Goal: Task Accomplishment & Management: Use online tool/utility

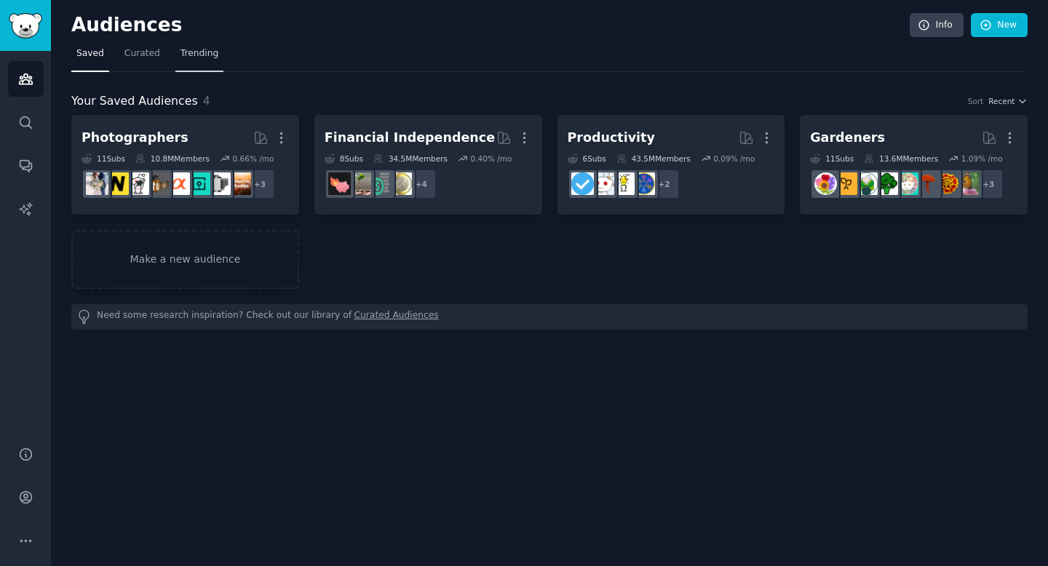
click at [188, 50] on span "Trending" at bounding box center [199, 53] width 38 height 13
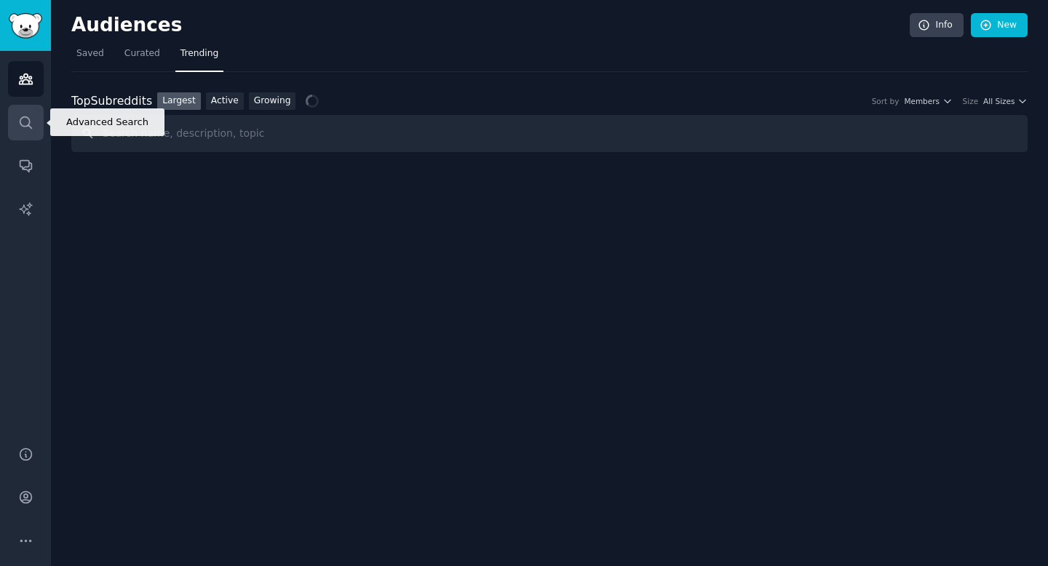
click at [20, 127] on icon "Sidebar" at bounding box center [25, 122] width 15 height 15
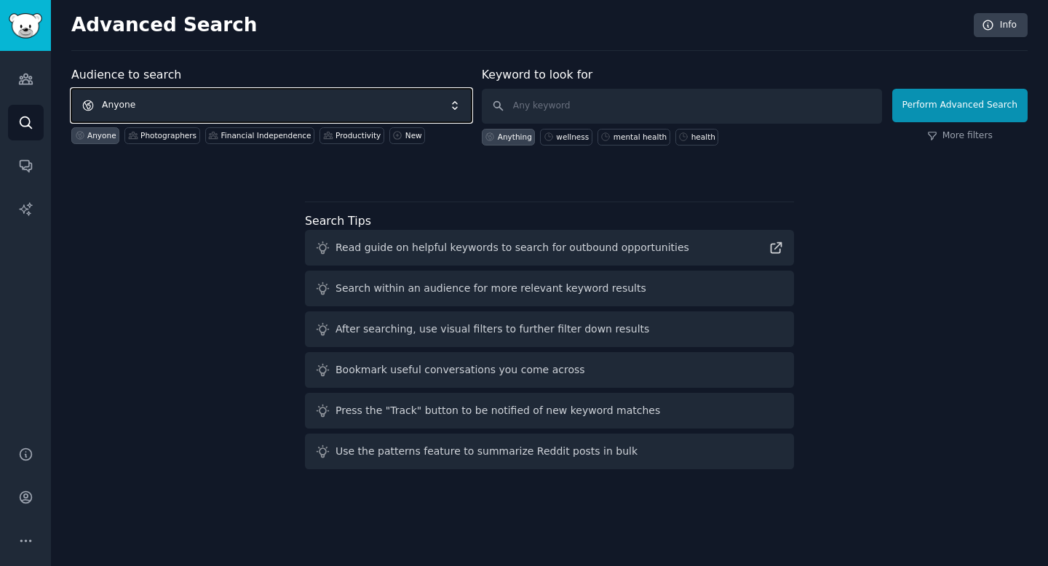
click at [150, 100] on span "Anyone" at bounding box center [271, 105] width 400 height 33
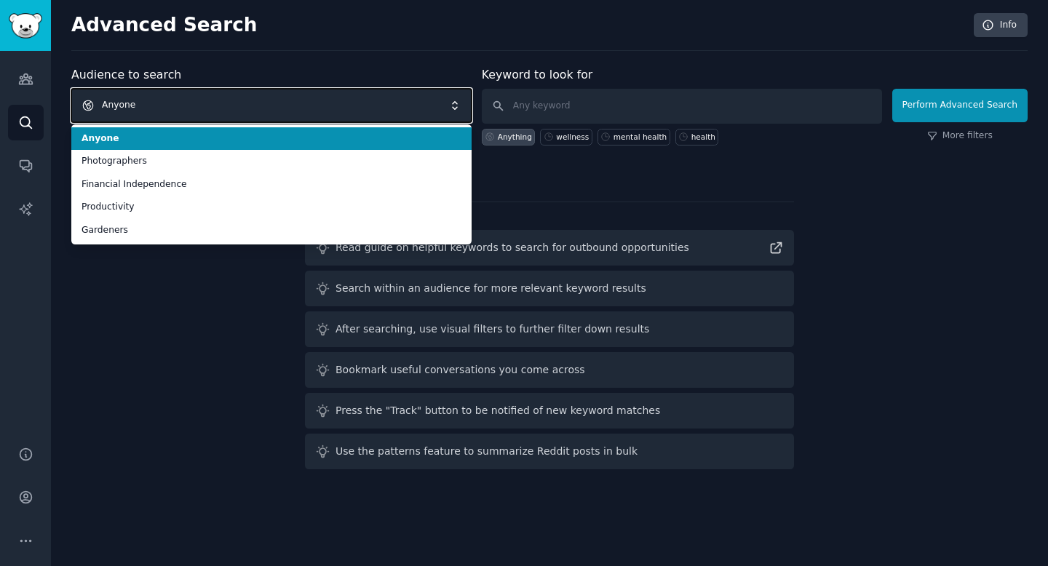
click at [156, 103] on span "Anyone" at bounding box center [271, 105] width 400 height 33
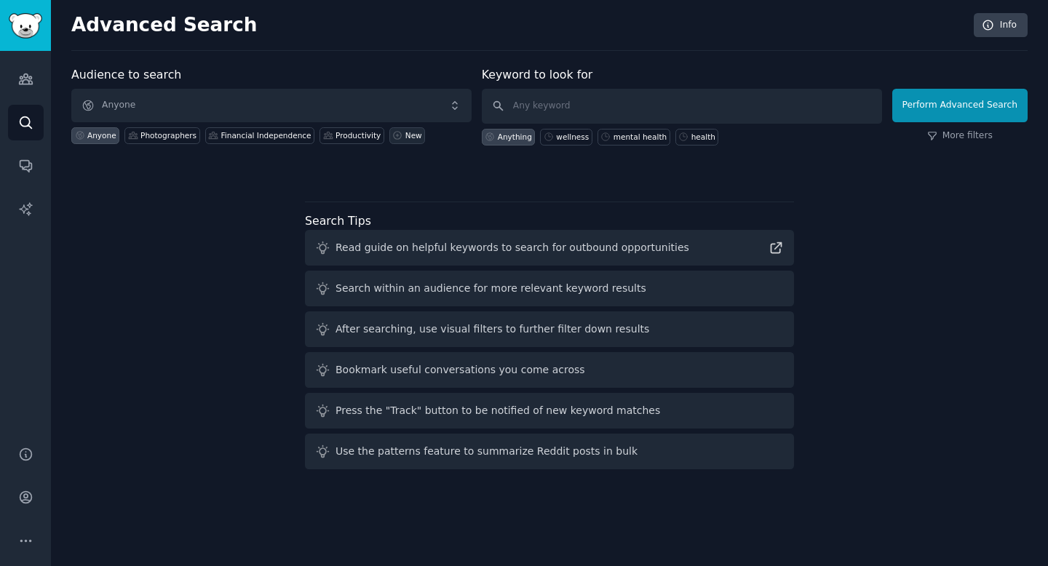
click at [398, 129] on link "New" at bounding box center [407, 135] width 36 height 17
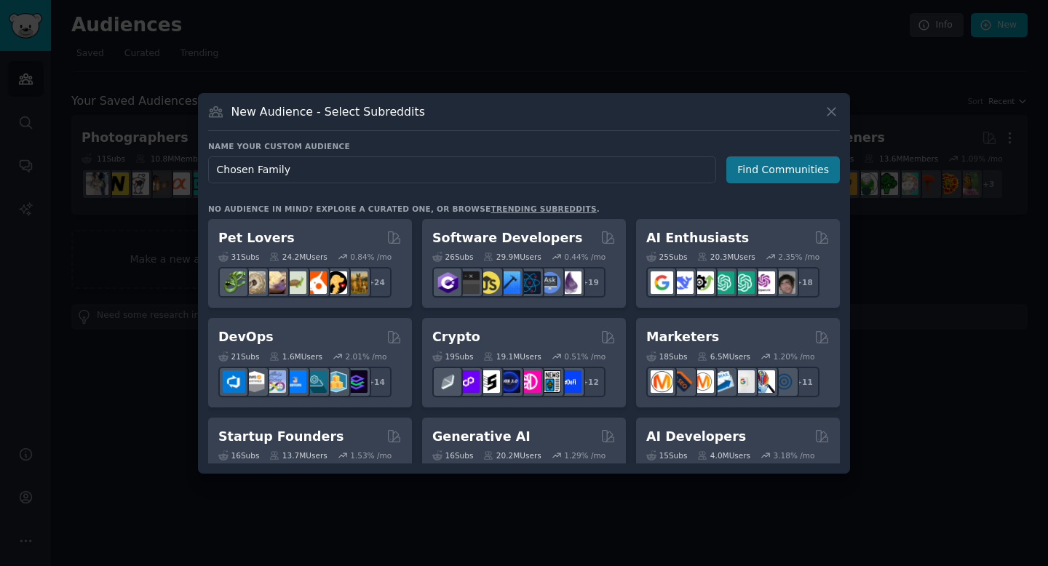
type input "Chosen Family"
click at [781, 167] on button "Find Communities" at bounding box center [782, 169] width 113 height 27
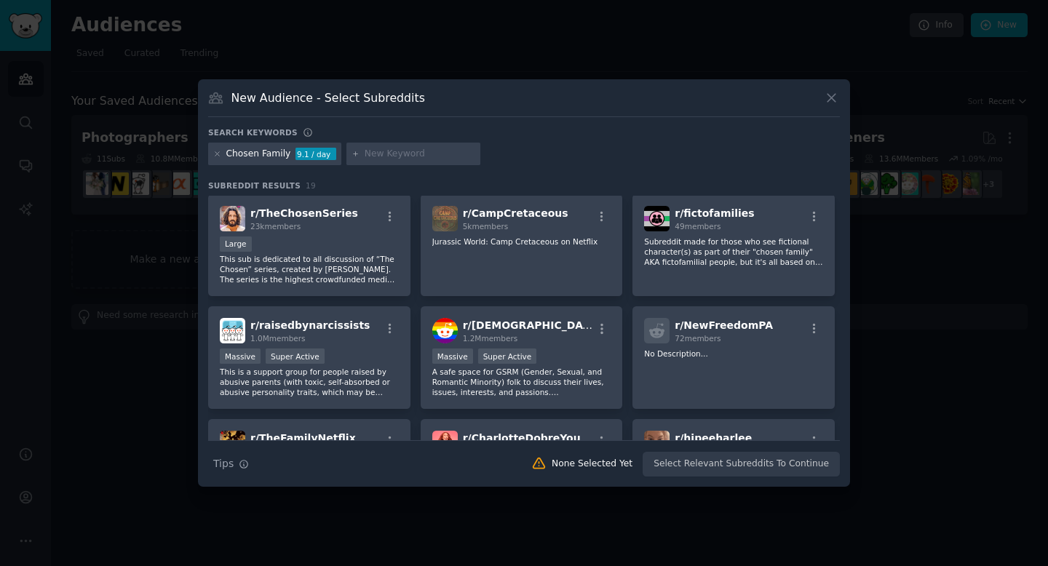
scroll to position [111, 0]
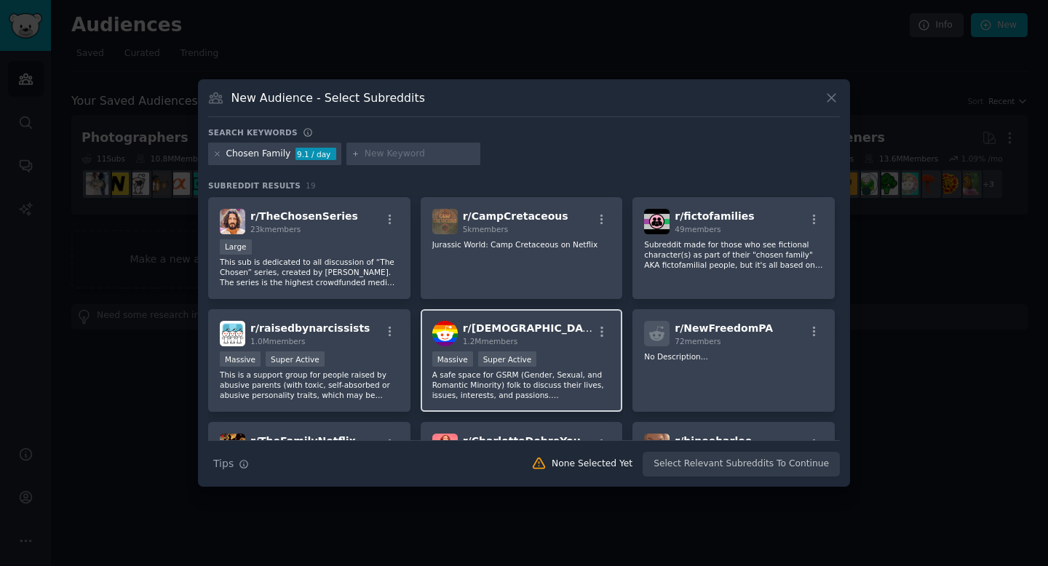
click at [579, 357] on div "Massive Super Active" at bounding box center [521, 360] width 179 height 18
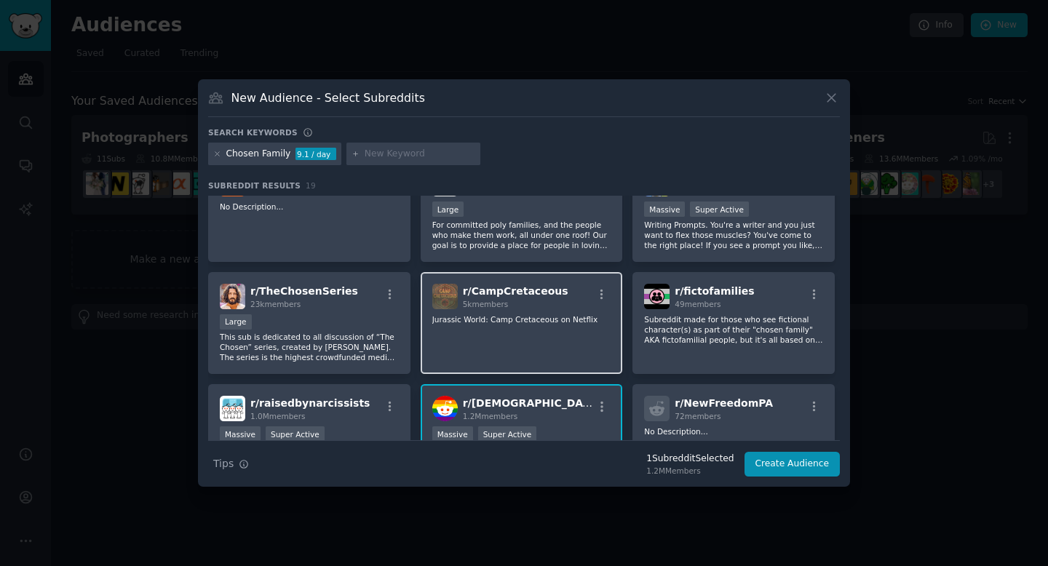
scroll to position [0, 0]
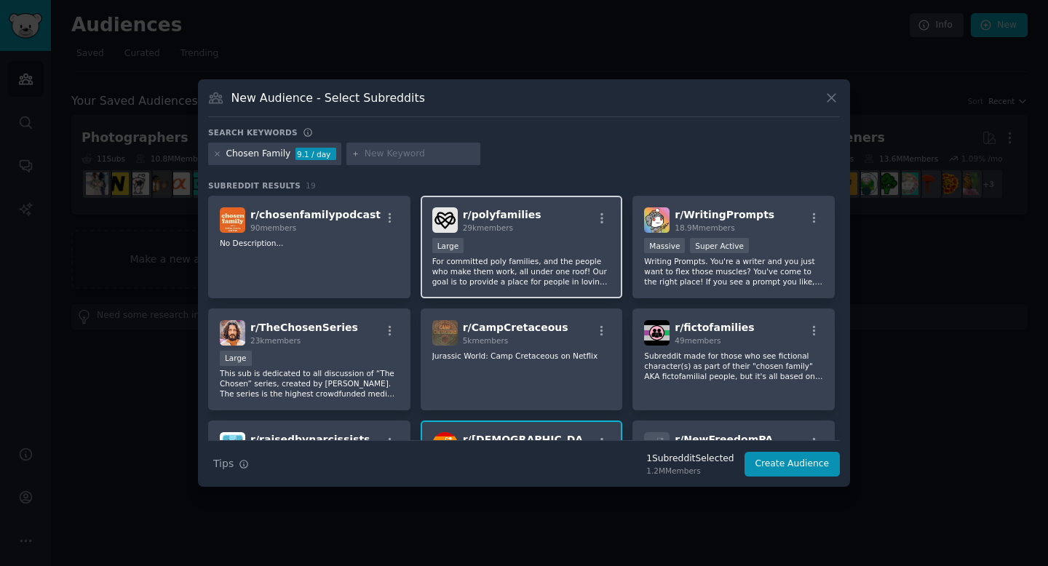
click at [579, 256] on p "For committed poly families, and the people who make them work, all under one r…" at bounding box center [521, 271] width 179 height 31
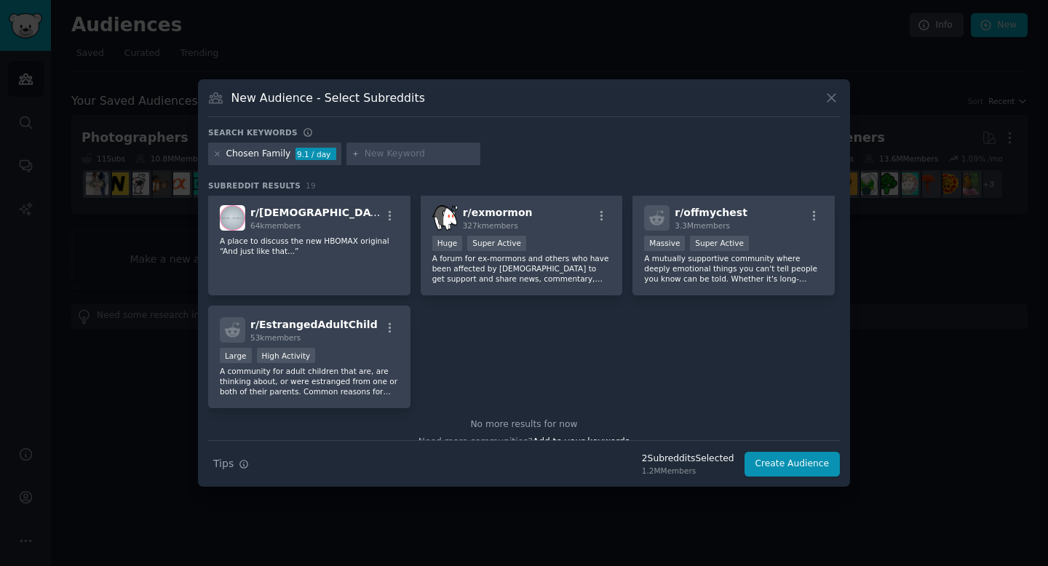
scroll to position [555, 0]
click at [583, 255] on p "A forum for ex-mormons and others who have been affected by [DEMOGRAPHIC_DATA] …" at bounding box center [521, 267] width 179 height 31
click at [678, 255] on p "A mutually supportive community where deeply emotional things you can't tell pe…" at bounding box center [733, 267] width 179 height 31
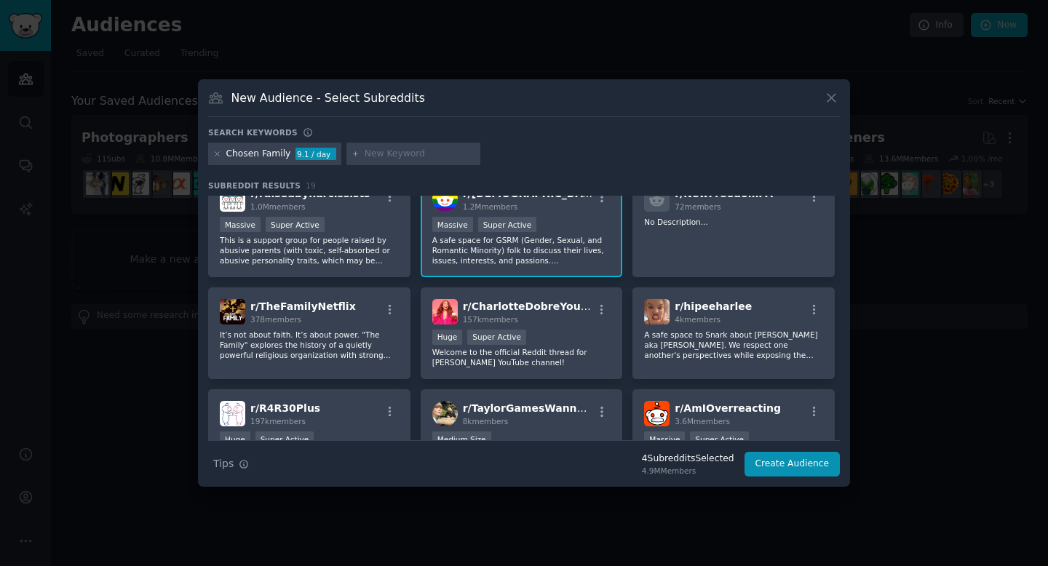
scroll to position [202, 0]
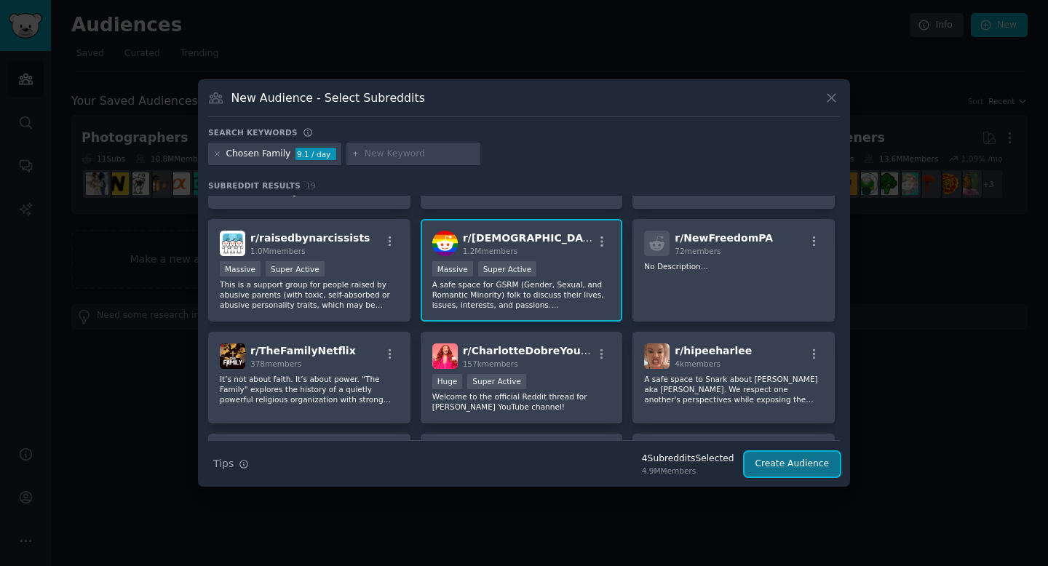
click at [765, 458] on button "Create Audience" at bounding box center [792, 464] width 96 height 25
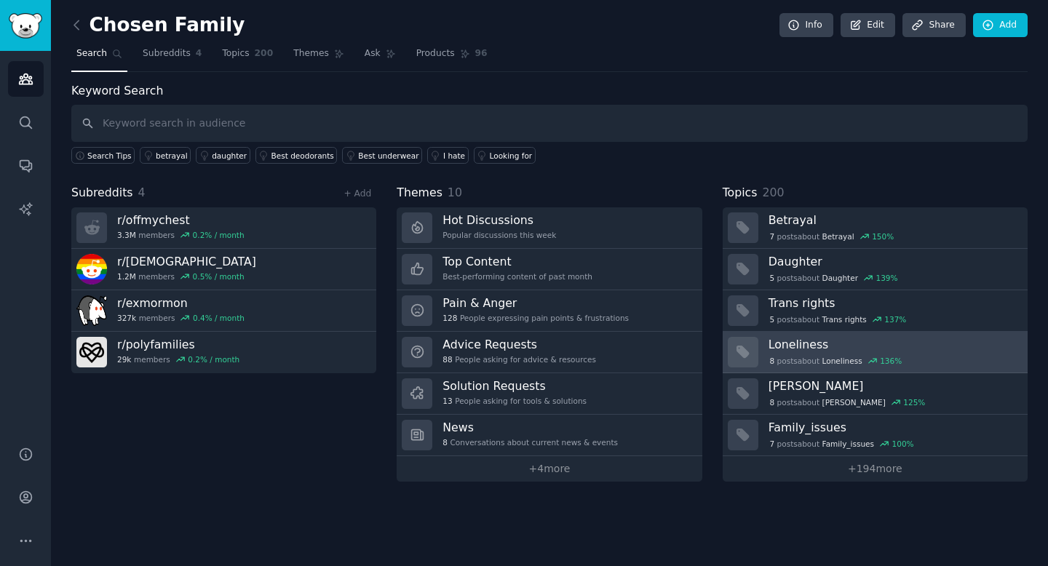
click at [923, 348] on h3 "Loneliness" at bounding box center [892, 344] width 249 height 15
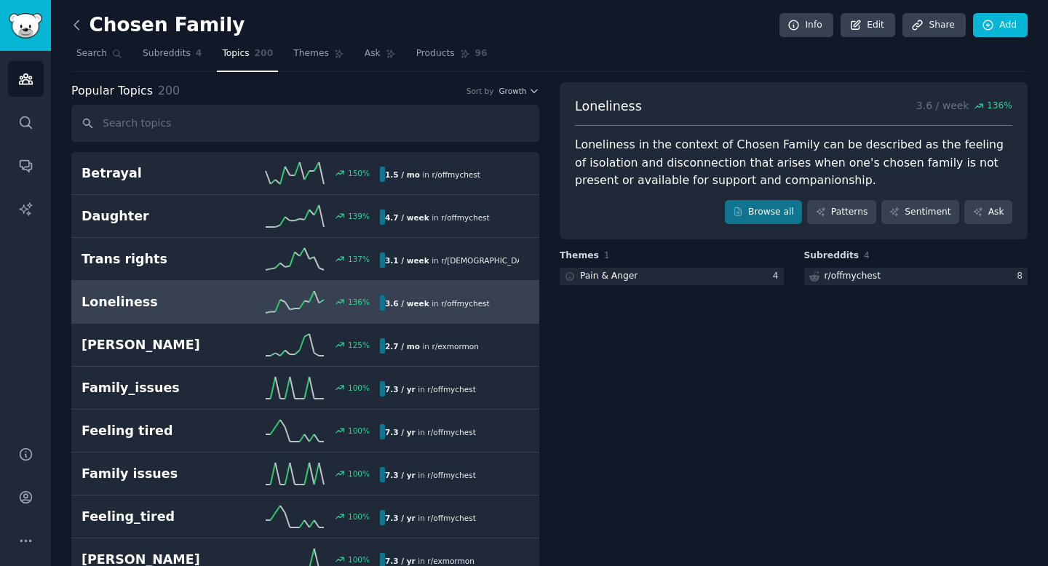
click at [79, 25] on icon at bounding box center [76, 24] width 15 height 15
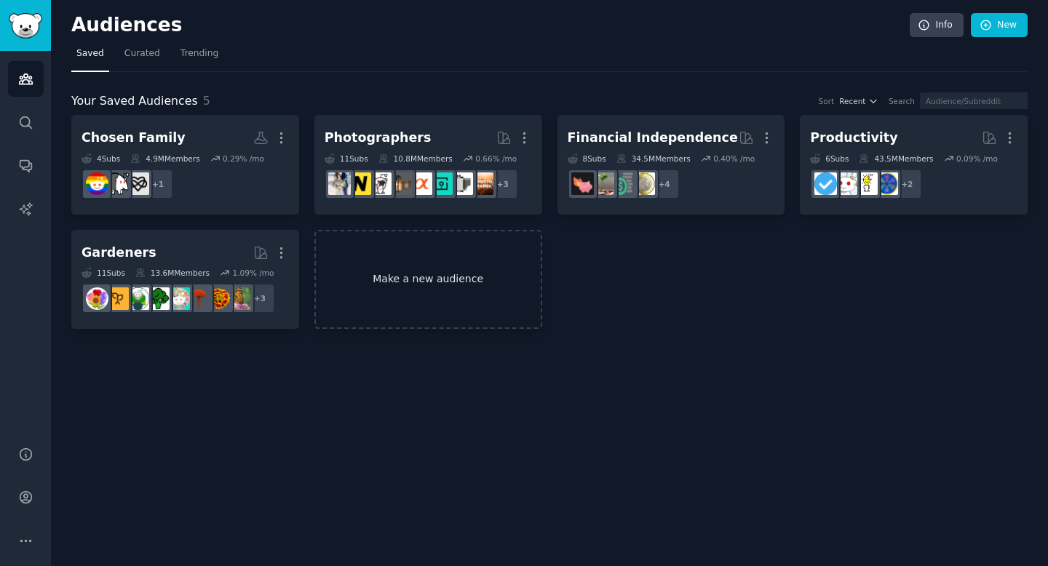
click at [394, 271] on link "Make a new audience" at bounding box center [428, 280] width 228 height 100
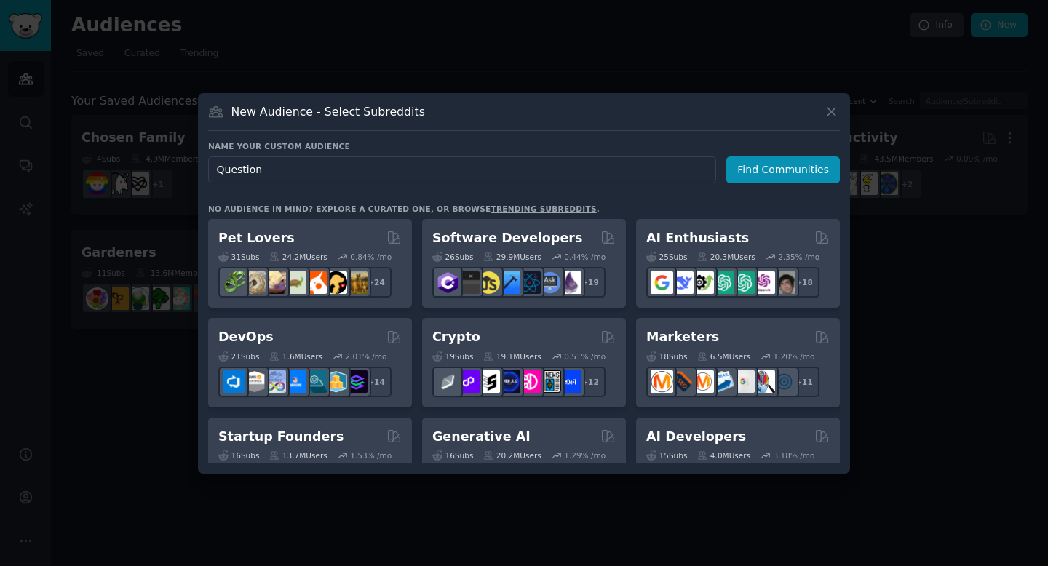
type input "Questions"
click button "Find Communities" at bounding box center [782, 169] width 113 height 27
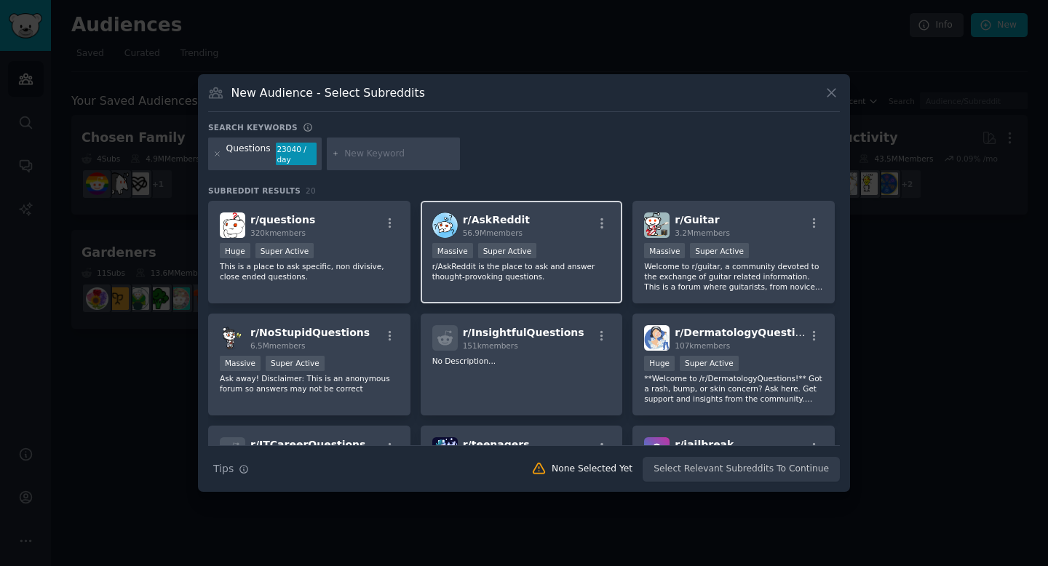
click at [545, 267] on p "r/AskReddit is the place to ask and answer thought-provoking questions." at bounding box center [521, 271] width 179 height 20
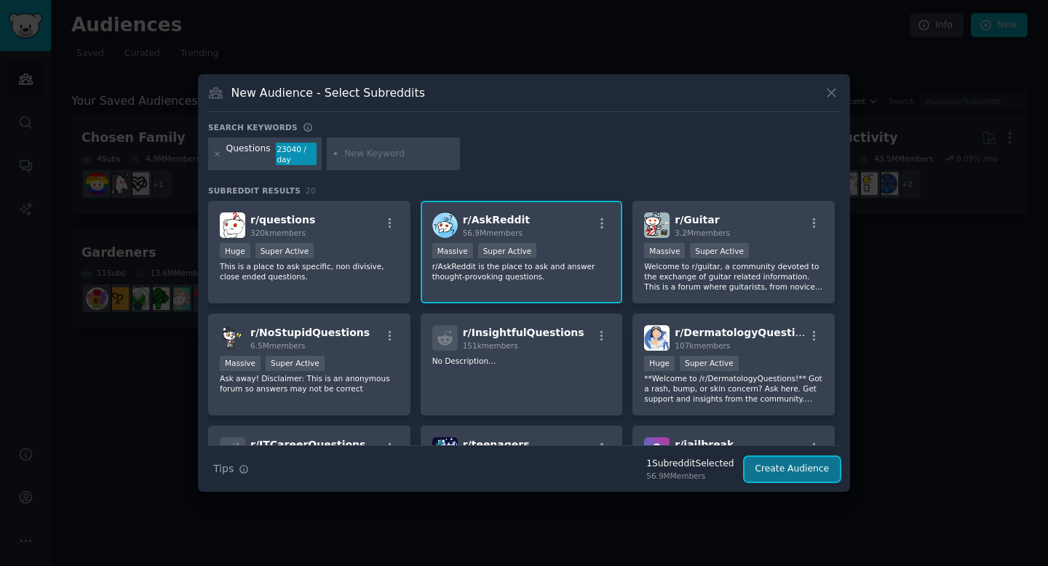
click at [803, 469] on button "Create Audience" at bounding box center [792, 469] width 96 height 25
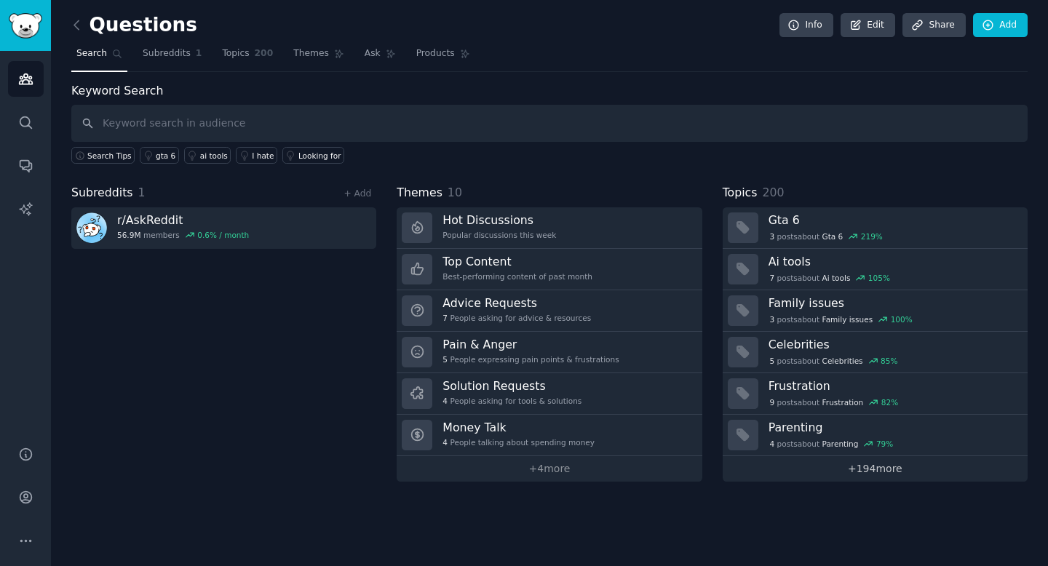
click at [870, 472] on link "+ 194 more" at bounding box center [874, 468] width 305 height 25
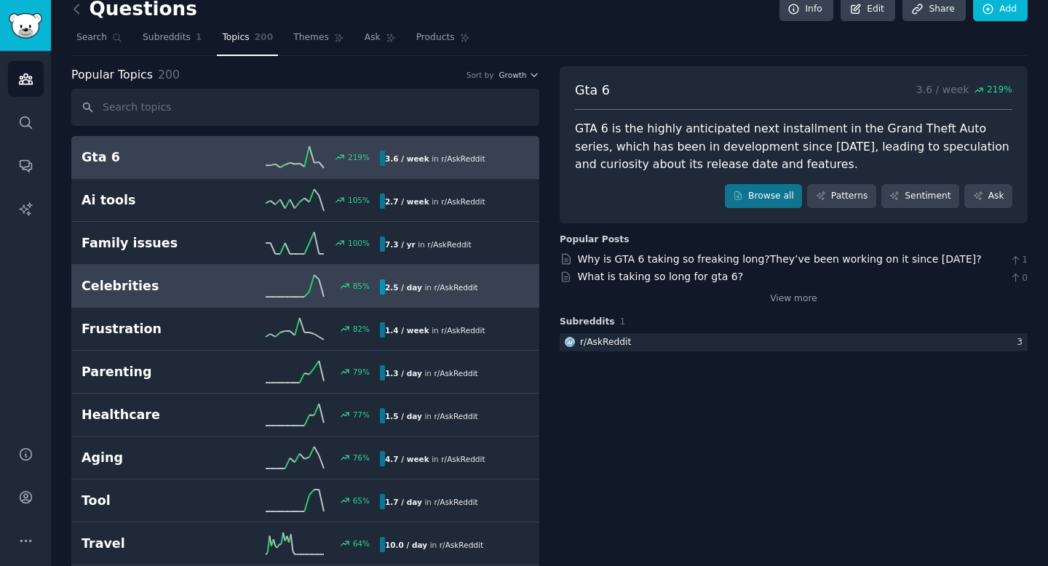
scroll to position [23, 0]
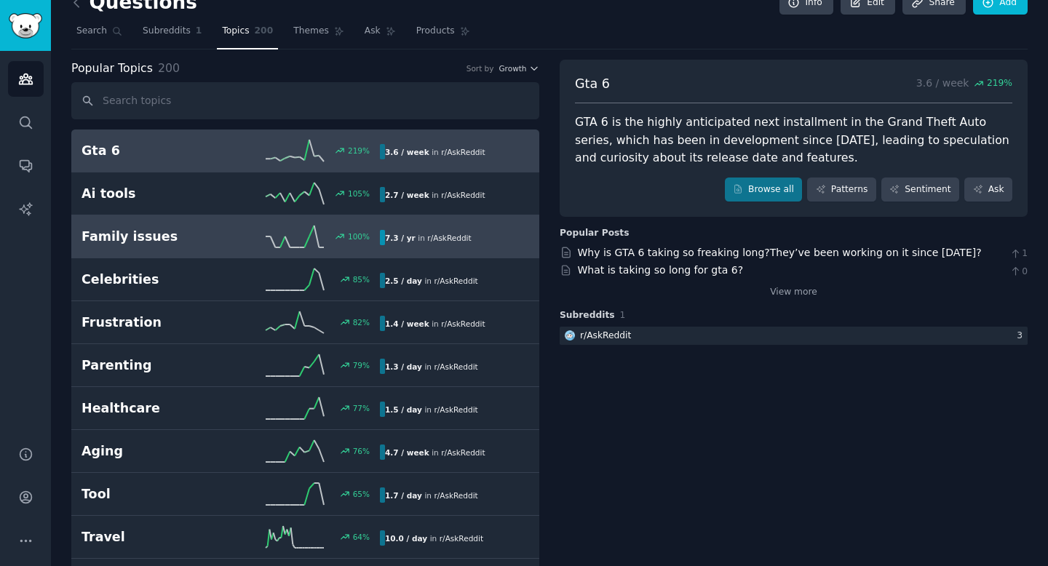
click at [234, 247] on div "100 %" at bounding box center [305, 237] width 149 height 22
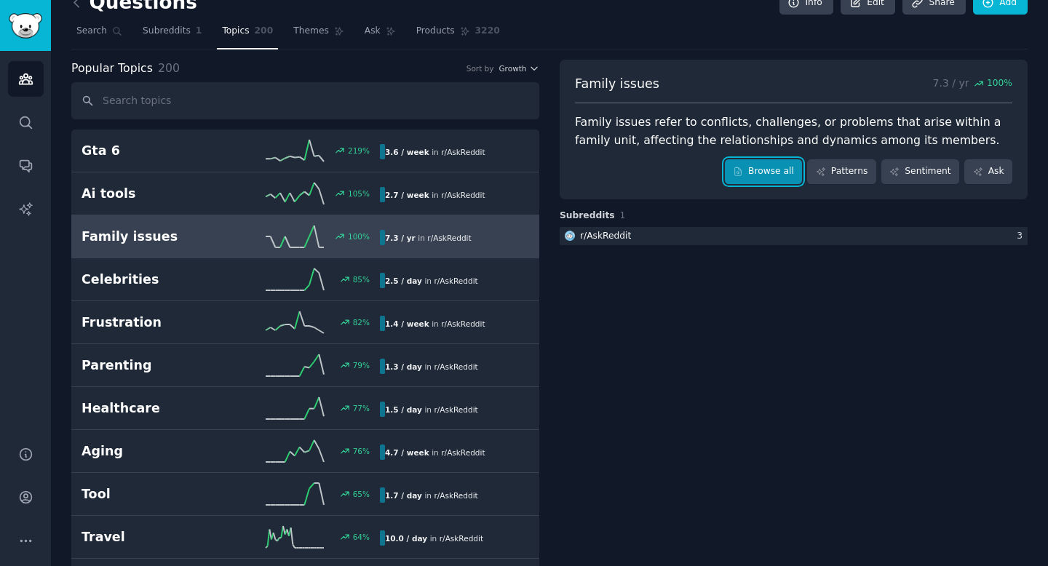
click at [775, 172] on link "Browse all" at bounding box center [764, 171] width 78 height 25
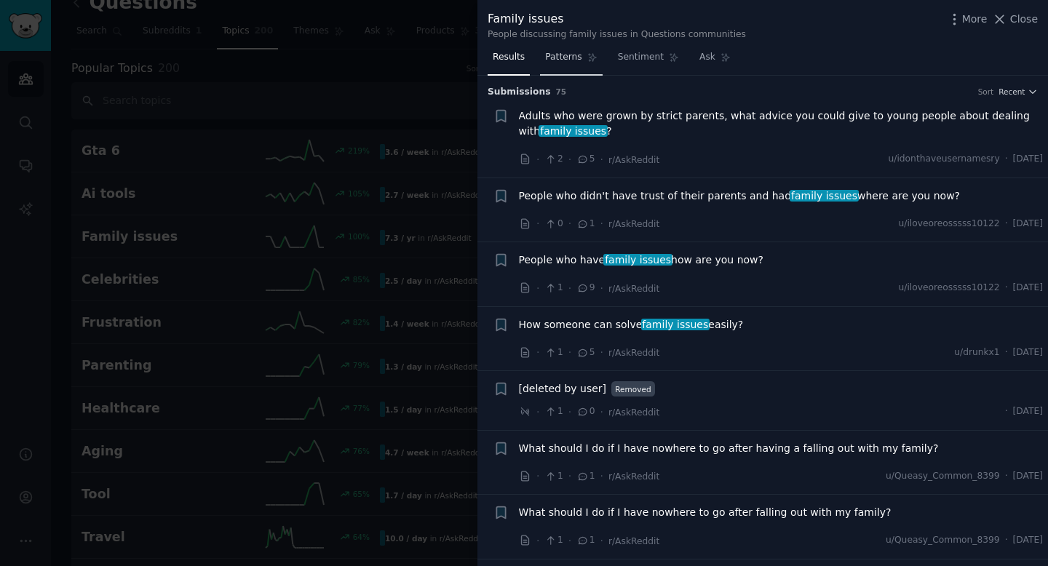
click at [576, 63] on span "Patterns" at bounding box center [563, 57] width 36 height 13
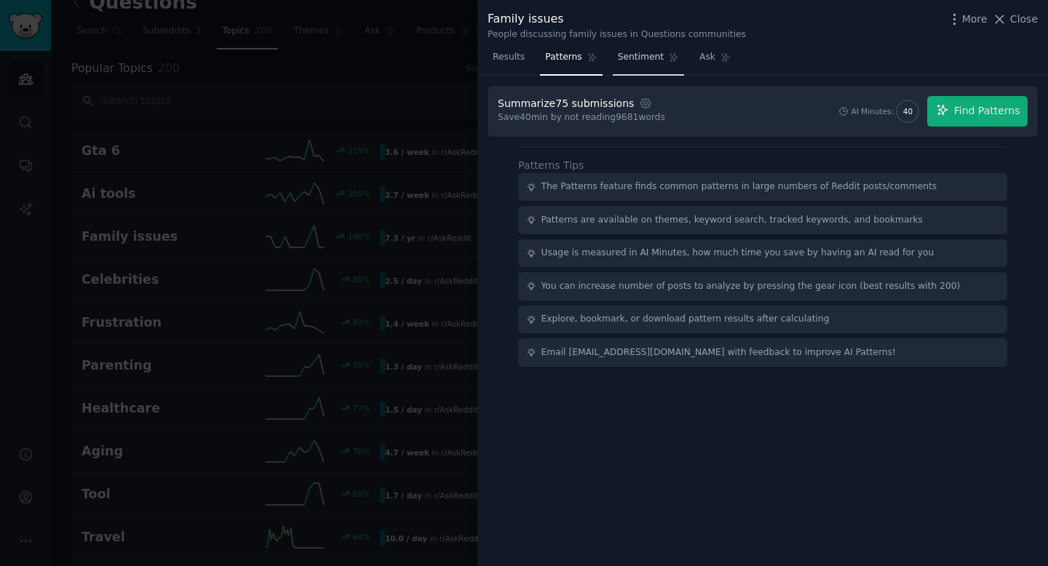
click at [645, 59] on span "Sentiment" at bounding box center [641, 57] width 46 height 13
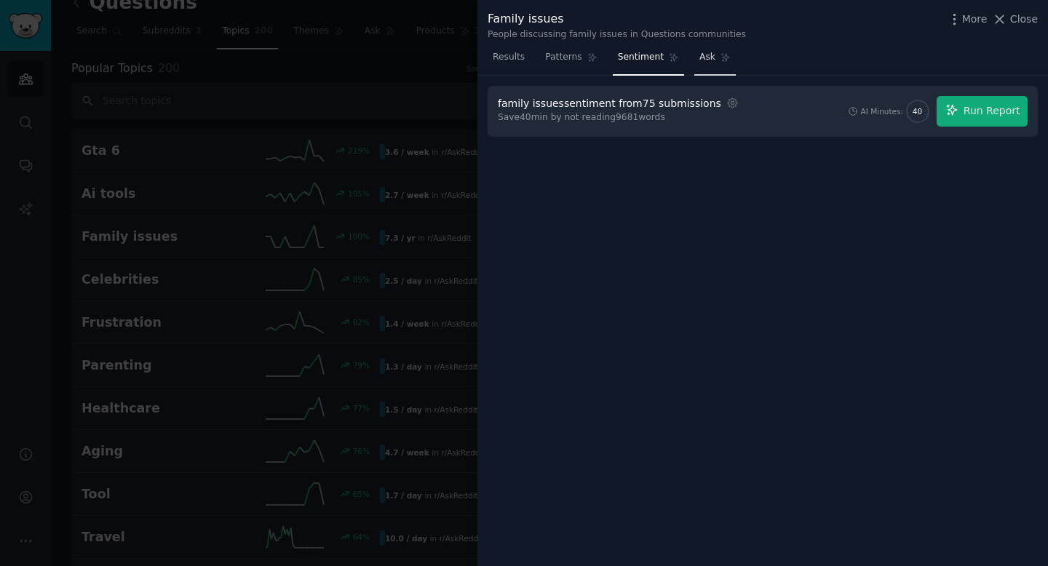
click at [699, 55] on span "Ask" at bounding box center [707, 57] width 16 height 13
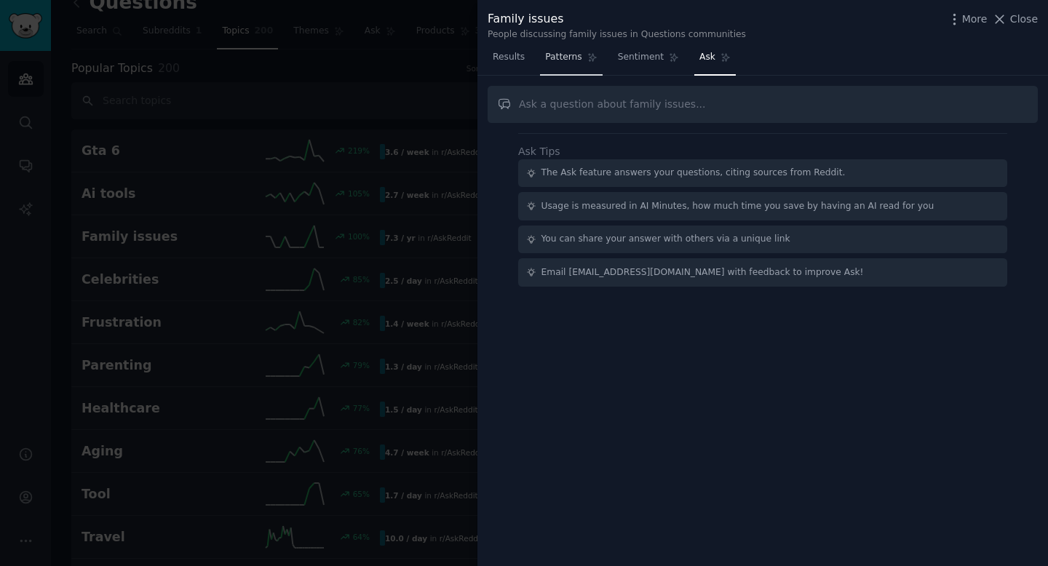
click at [578, 63] on span "Patterns" at bounding box center [563, 57] width 36 height 13
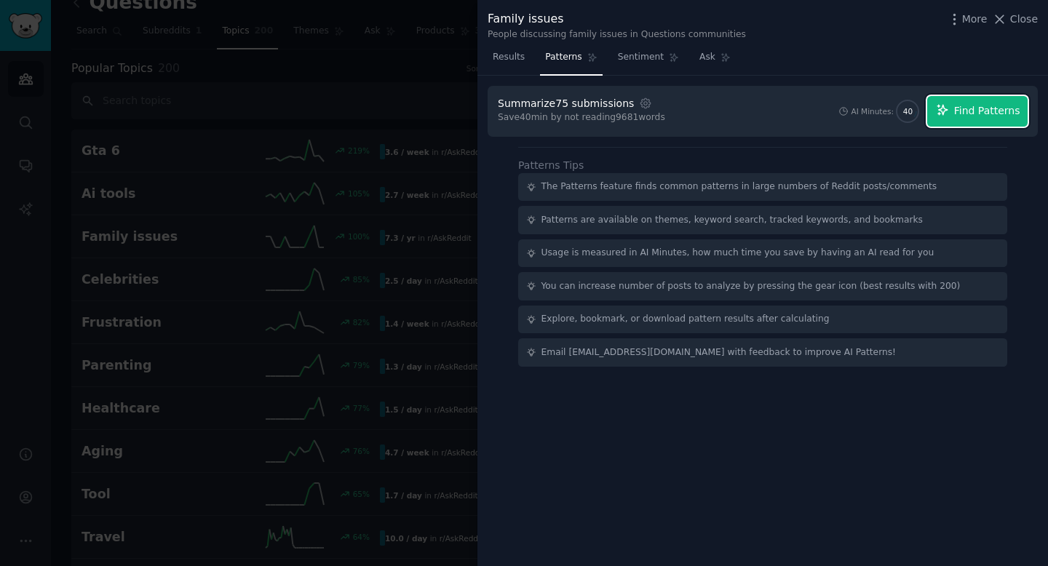
click at [952, 113] on button "Find Patterns" at bounding box center [977, 111] width 100 height 31
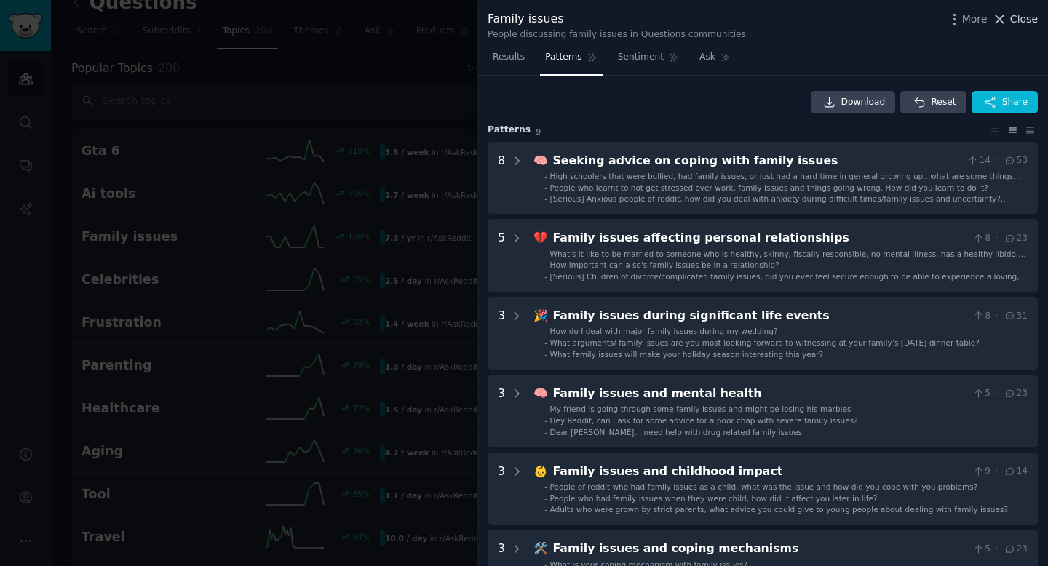
click at [1021, 17] on span "Close" at bounding box center [1024, 19] width 28 height 15
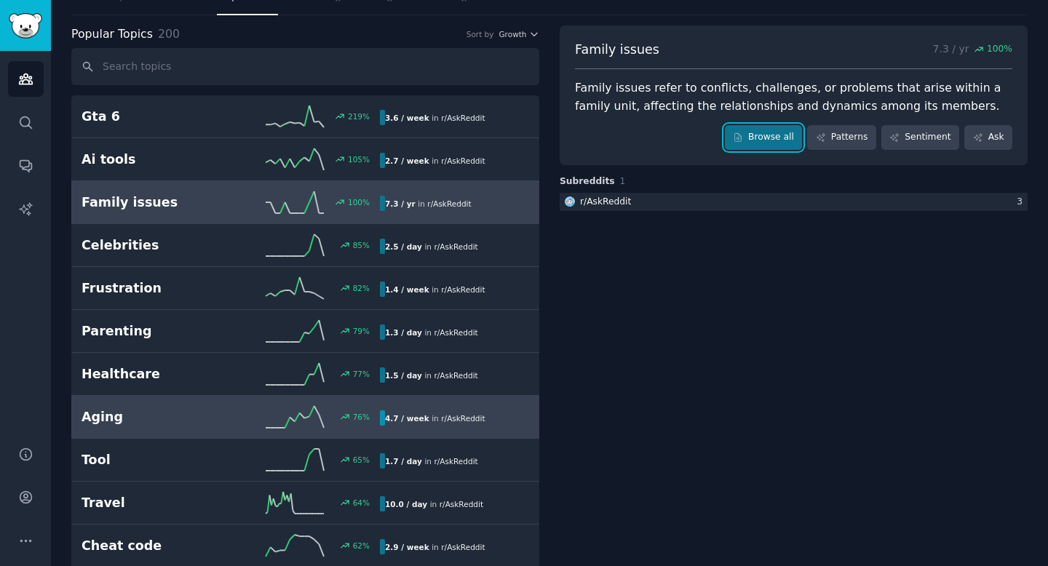
scroll to position [47, 0]
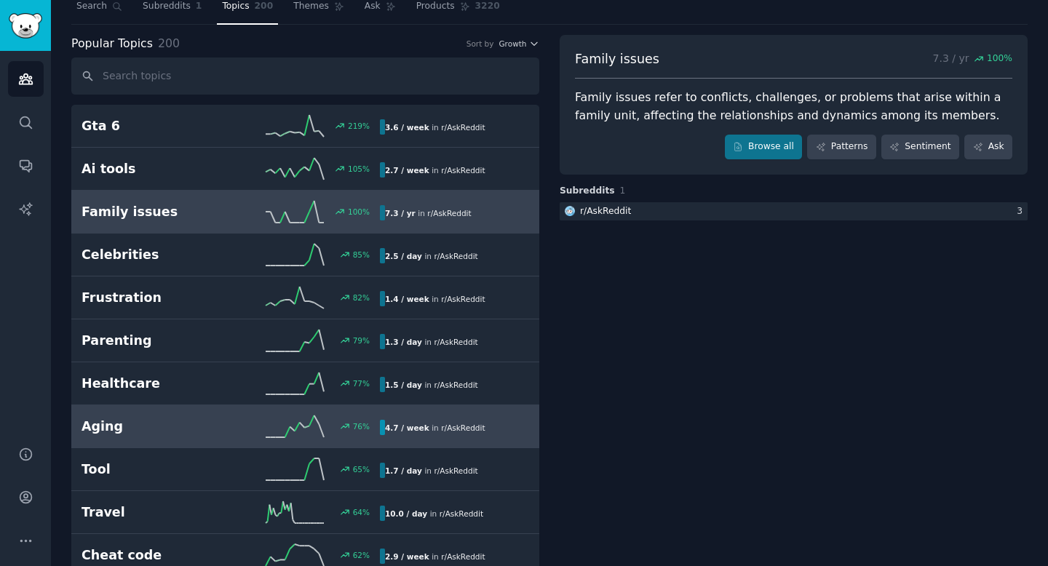
click at [204, 431] on h2 "Aging" at bounding box center [155, 427] width 149 height 18
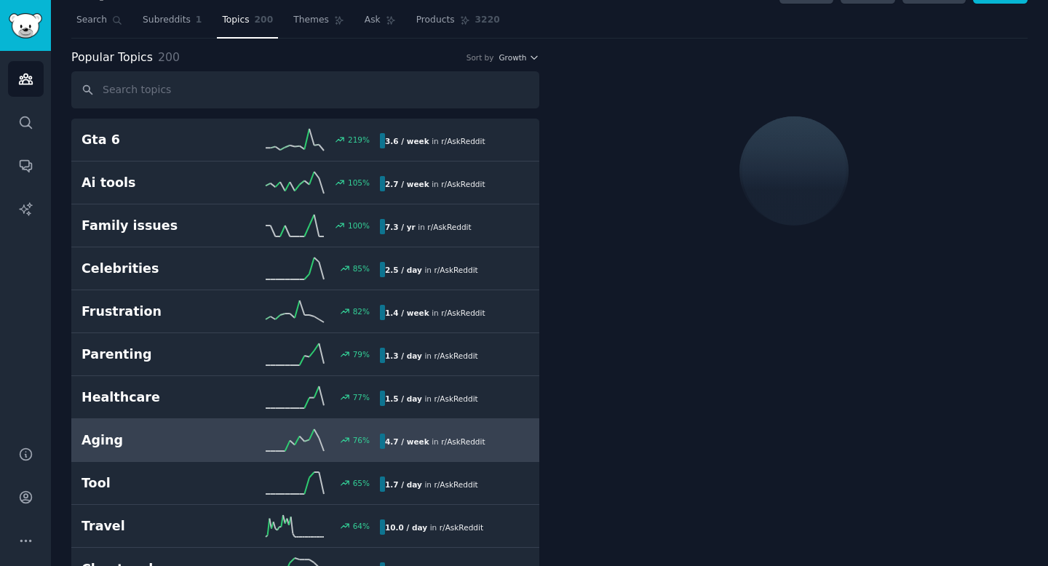
scroll to position [32, 0]
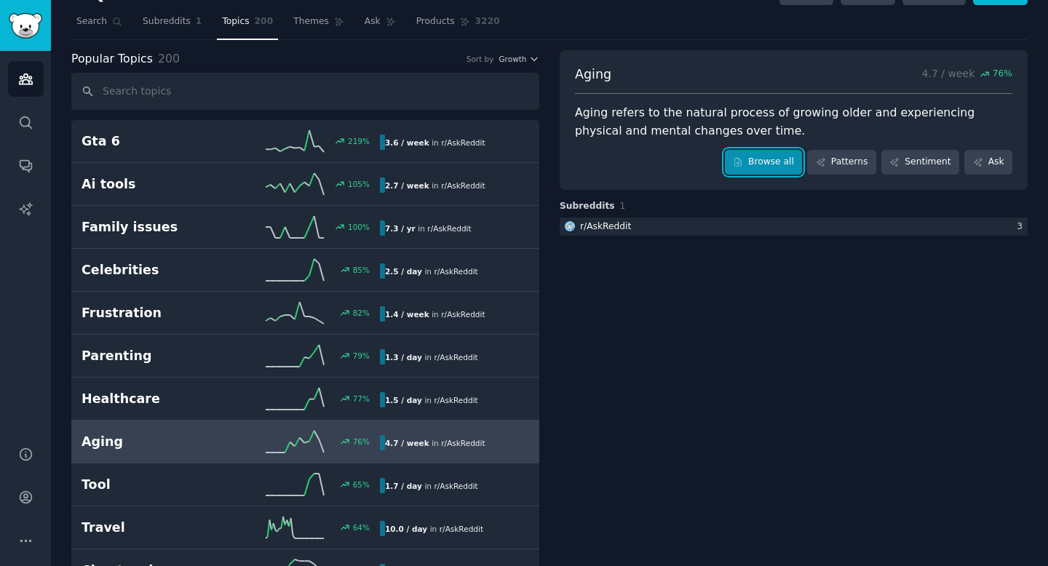
click at [749, 167] on link "Browse all" at bounding box center [764, 162] width 78 height 25
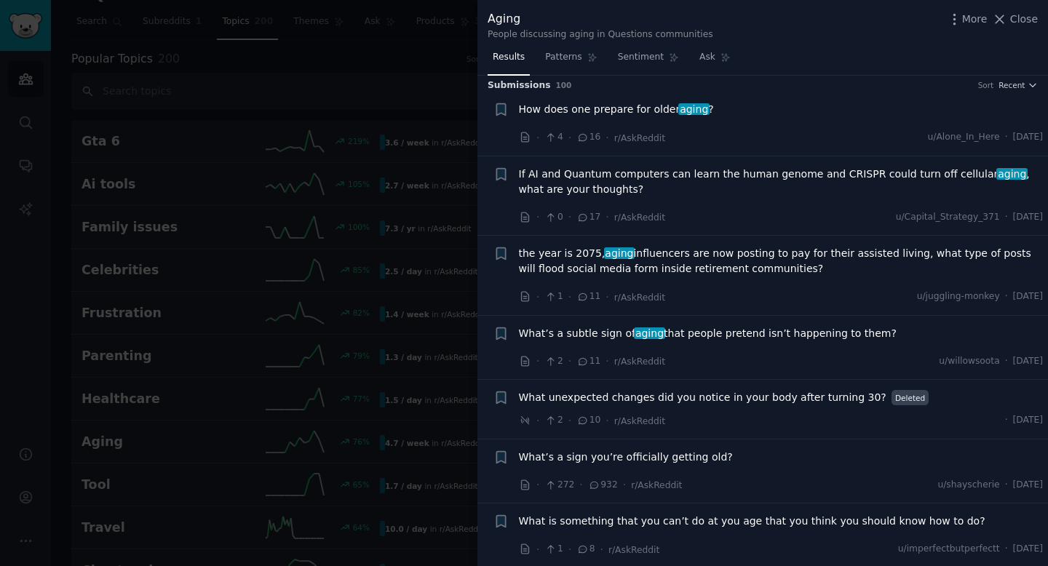
scroll to position [8, 0]
click at [1018, 87] on span "Recent" at bounding box center [1011, 84] width 26 height 10
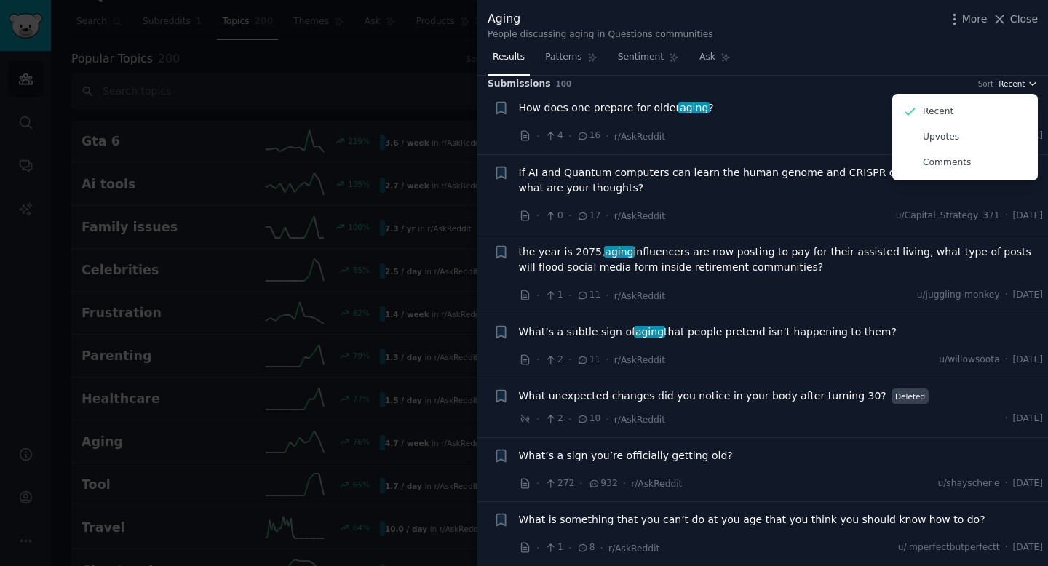
click at [1018, 83] on span "Recent" at bounding box center [1011, 84] width 26 height 10
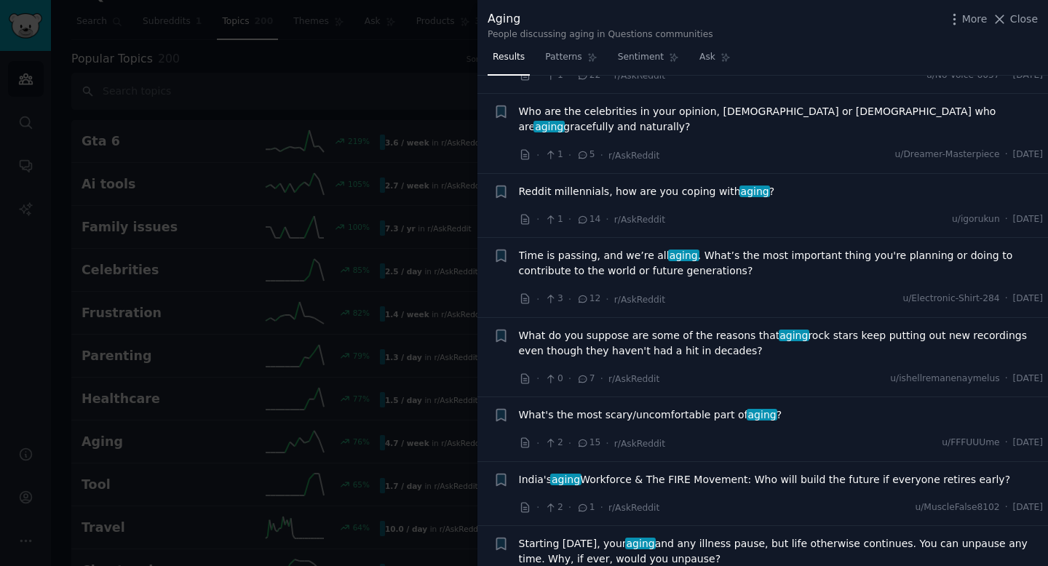
scroll to position [804, 0]
click at [591, 212] on span "14" at bounding box center [588, 218] width 24 height 13
click at [586, 212] on span "14" at bounding box center [588, 218] width 24 height 13
click at [583, 215] on icon at bounding box center [583, 218] width 8 height 7
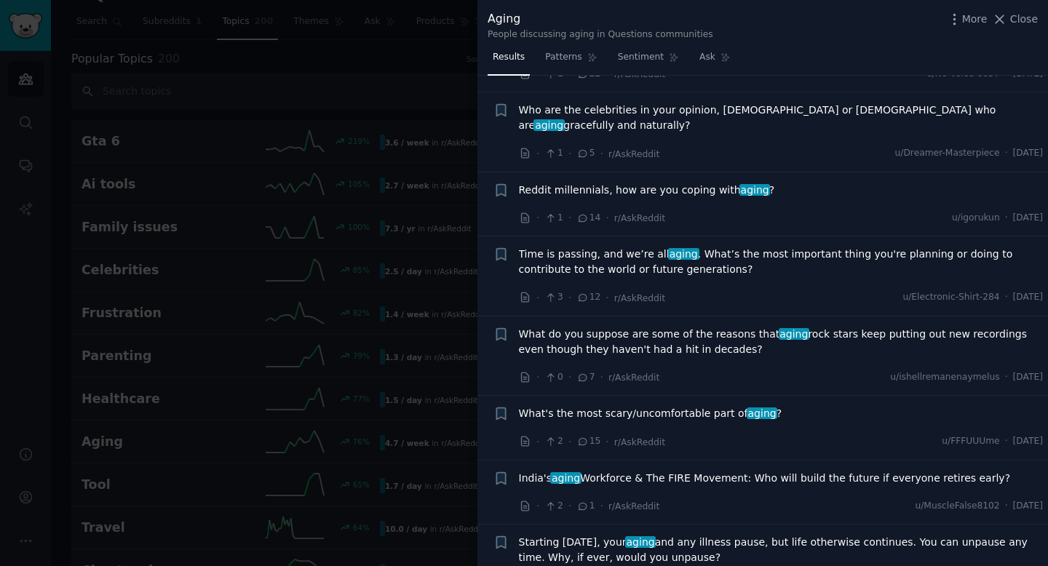
click at [583, 213] on icon at bounding box center [582, 218] width 13 height 10
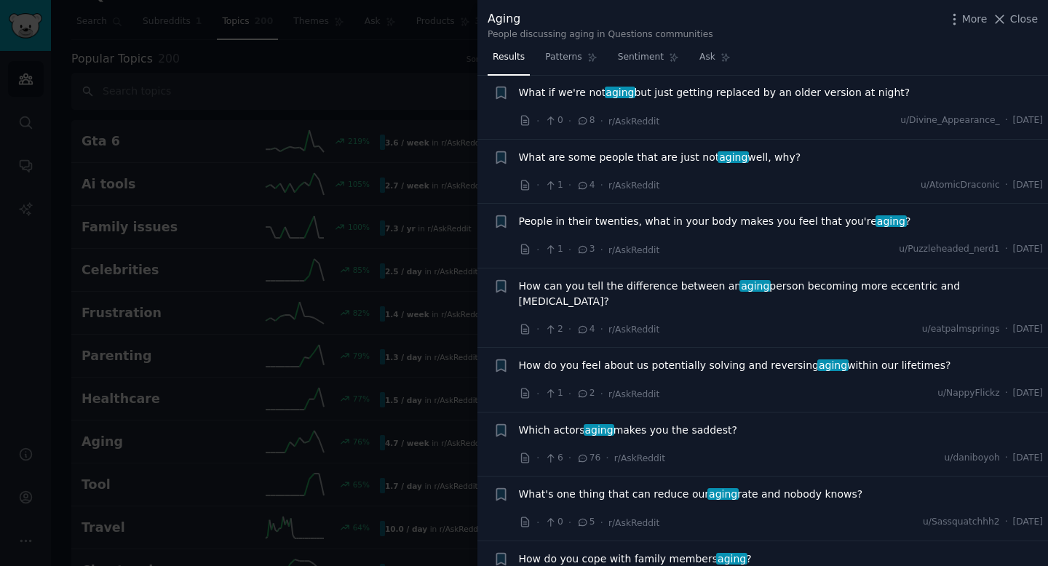
scroll to position [1916, 0]
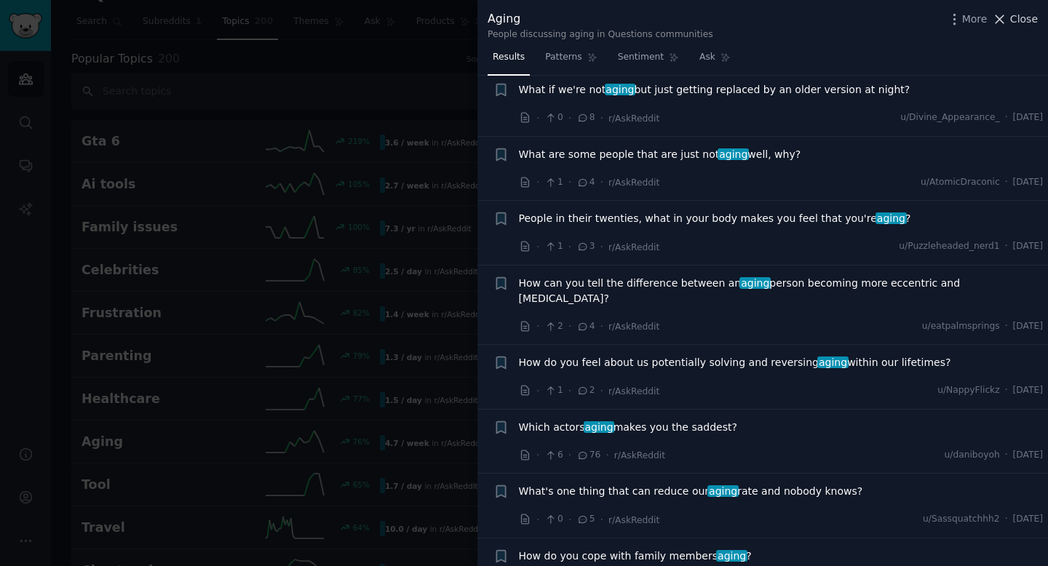
click at [1016, 25] on span "Close" at bounding box center [1024, 19] width 28 height 15
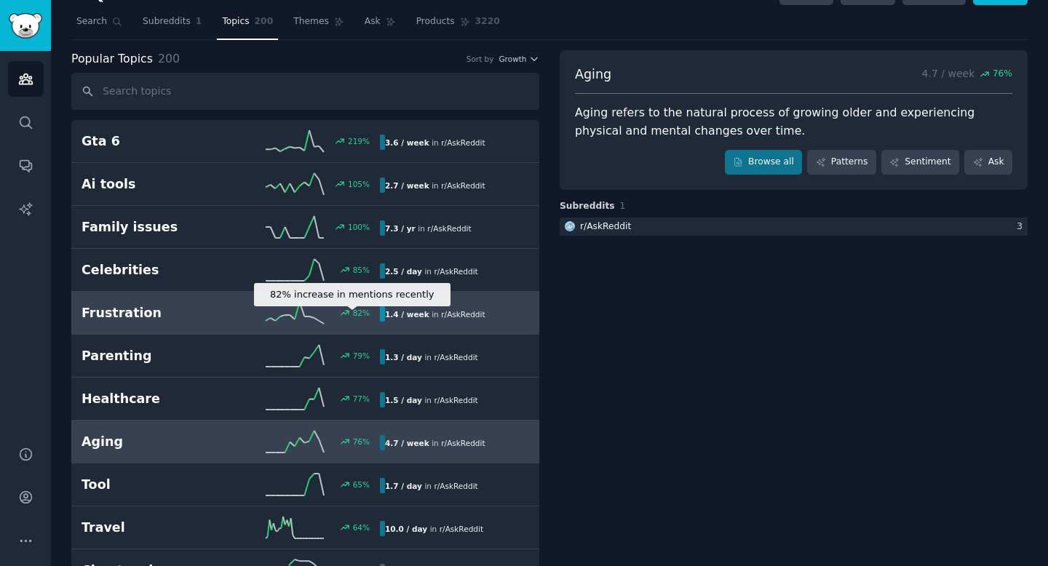
click at [354, 314] on div "82 %" at bounding box center [361, 313] width 17 height 10
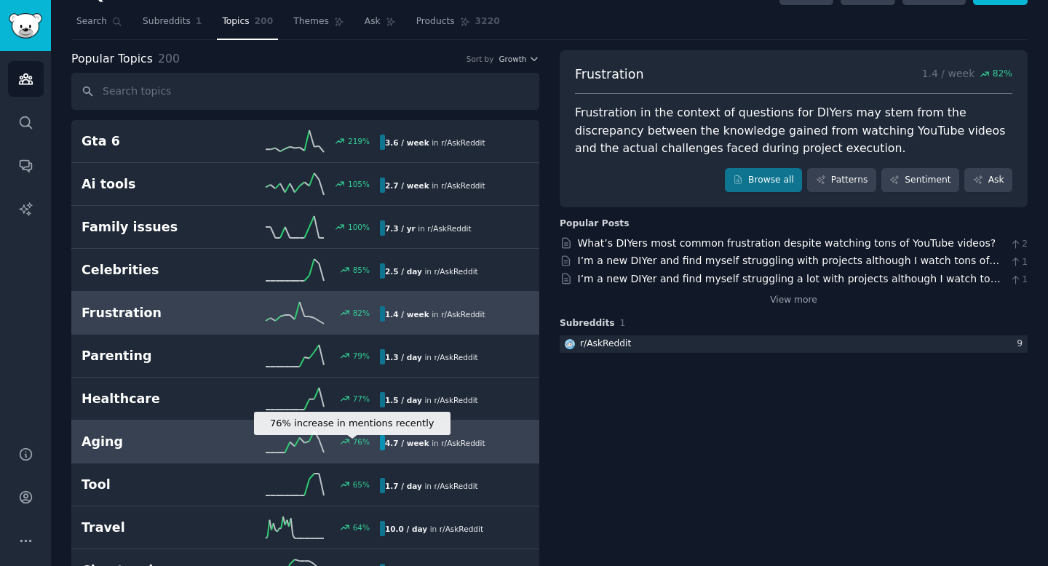
click at [357, 443] on div "76 %" at bounding box center [361, 442] width 17 height 10
